Goal: Register for event/course

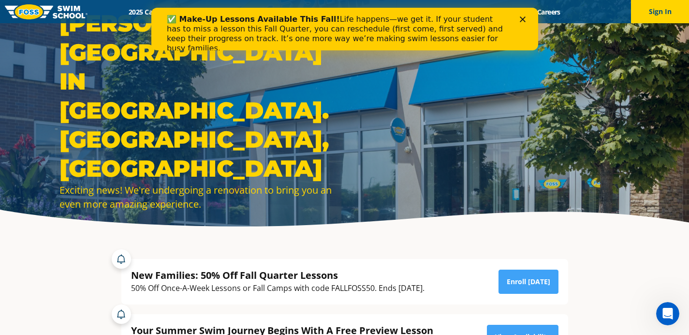
click at [527, 21] on div "Close" at bounding box center [525, 19] width 10 height 6
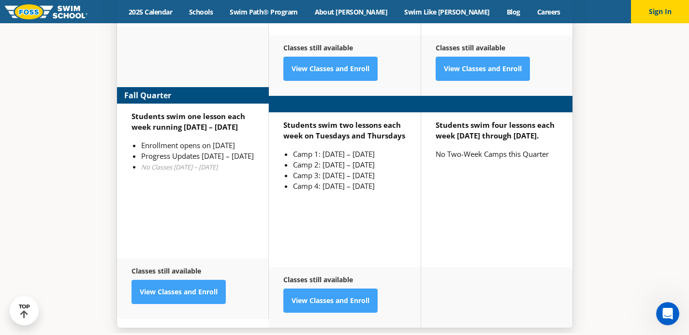
scroll to position [2518, 0]
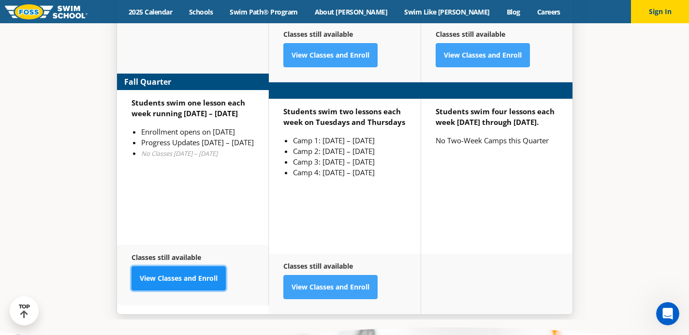
click at [165, 269] on link "View Classes and Enroll" at bounding box center [179, 278] width 94 height 24
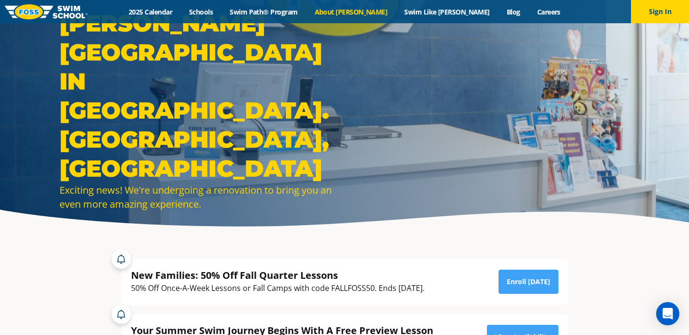
click at [370, 12] on link "About [PERSON_NAME]" at bounding box center [351, 11] width 90 height 9
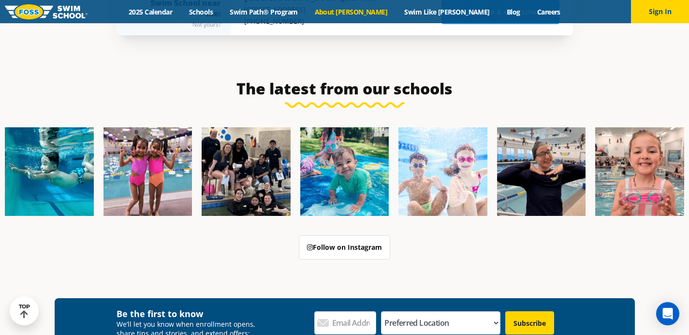
scroll to position [2242, 0]
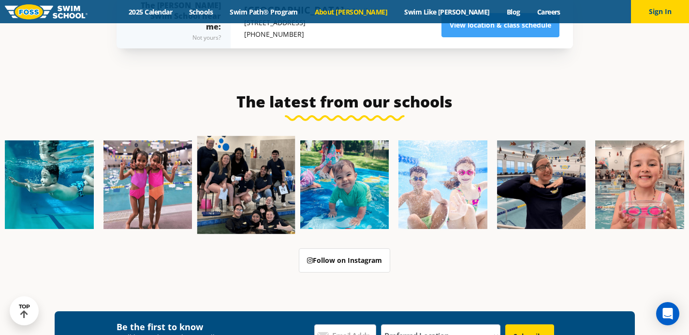
click at [261, 143] on img at bounding box center [246, 185] width 98 height 98
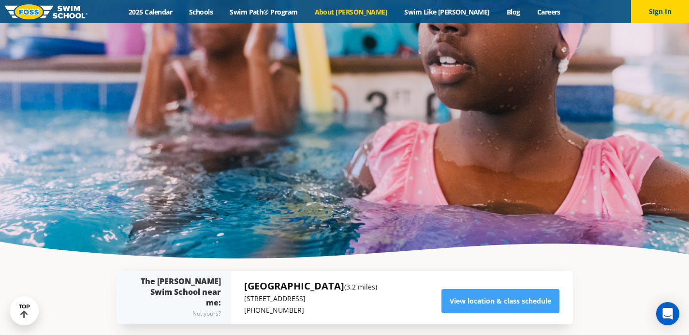
scroll to position [1955, 0]
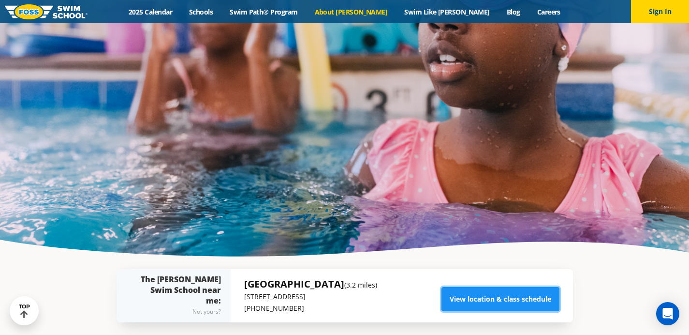
click at [476, 287] on link "View location & class schedule" at bounding box center [501, 299] width 118 height 24
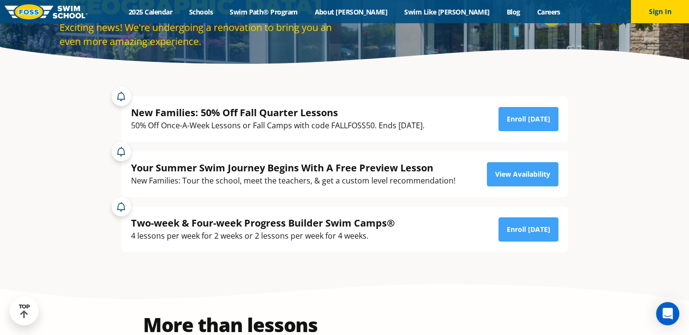
scroll to position [164, 0]
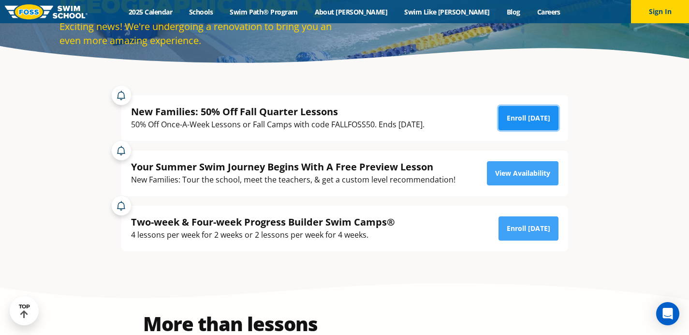
click at [530, 123] on link "Enroll [DATE]" at bounding box center [529, 118] width 60 height 24
